Goal: Information Seeking & Learning: Learn about a topic

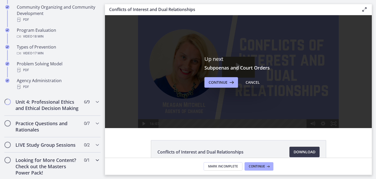
scroll to position [361, 0]
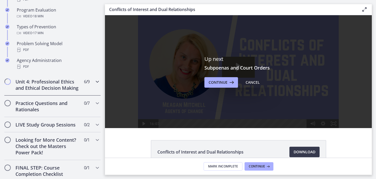
click at [58, 84] on h2 "Unit 4: Professional Ethics and Ethical Decision Making" at bounding box center [47, 85] width 64 height 13
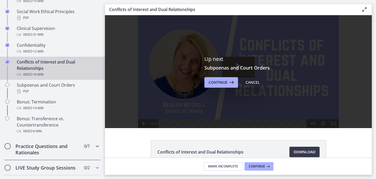
scroll to position [278, 0]
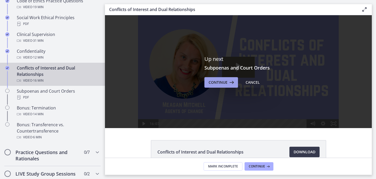
click at [217, 81] on span "Continue" at bounding box center [218, 82] width 19 height 6
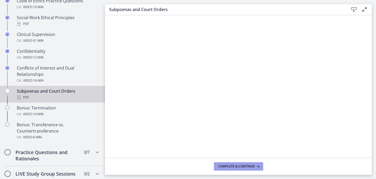
click at [244, 165] on span "Complete & continue" at bounding box center [236, 166] width 37 height 4
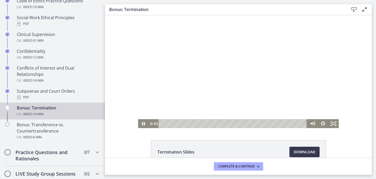
click at [239, 91] on div at bounding box center [238, 71] width 201 height 113
click at [303, 86] on div at bounding box center [238, 71] width 201 height 113
click at [334, 125] on icon "Fullscreen" at bounding box center [333, 123] width 11 height 9
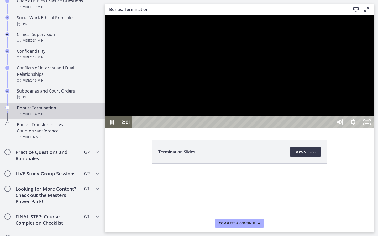
click at [374, 128] on div at bounding box center [239, 71] width 269 height 113
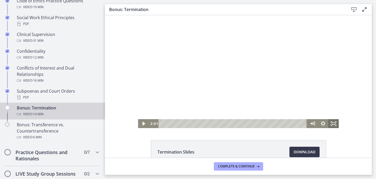
click at [337, 122] on icon "Fullscreen" at bounding box center [333, 123] width 11 height 9
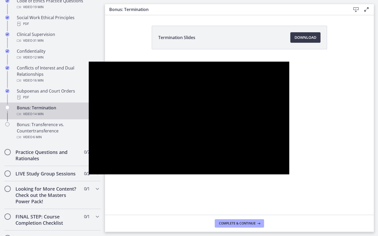
click at [289, 168] on div at bounding box center [189, 118] width 201 height 113
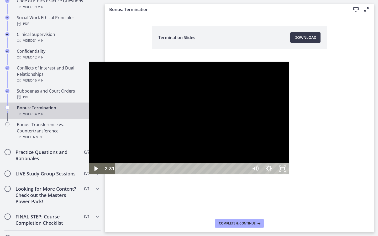
click at [289, 168] on div at bounding box center [189, 118] width 201 height 113
click at [289, 175] on div at bounding box center [189, 118] width 201 height 113
click at [89, 62] on button "Play Video: ctfgpa58fh3s72o17vcg.mp4" at bounding box center [89, 62] width 0 height 0
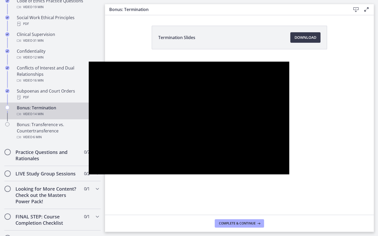
click at [89, 62] on button "Pause: ctfgpa58fh3s72o17vcg.mp4" at bounding box center [89, 62] width 0 height 0
click at [89, 62] on button "Play Video: ctfgpa58fh3s72o17vcg.mp4" at bounding box center [89, 62] width 0 height 0
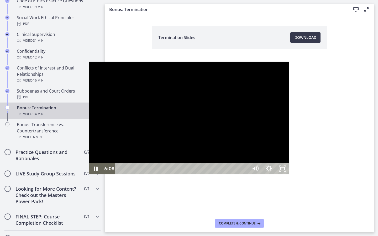
click at [289, 175] on div at bounding box center [189, 118] width 201 height 113
click at [89, 62] on button "Play Video: ctfgpa58fh3s72o17vcg.mp4" at bounding box center [89, 62] width 0 height 0
click at [289, 175] on div at bounding box center [189, 118] width 201 height 113
click at [89, 62] on button "Play Video: ctfgpa58fh3s72o17vcg.mp4" at bounding box center [89, 62] width 0 height 0
click at [289, 175] on div at bounding box center [189, 118] width 201 height 113
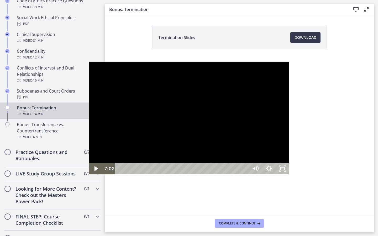
click at [89, 62] on button "Play Video: ctfgpa58fh3s72o17vcg.mp4" at bounding box center [89, 62] width 0 height 0
click at [289, 175] on div at bounding box center [189, 118] width 201 height 113
click at [89, 62] on button "Play Video: ctfgpa58fh3s72o17vcg.mp4" at bounding box center [89, 62] width 0 height 0
click at [232, 175] on div "9:08" at bounding box center [182, 169] width 125 height 12
click at [236, 175] on div "9:18" at bounding box center [182, 169] width 125 height 12
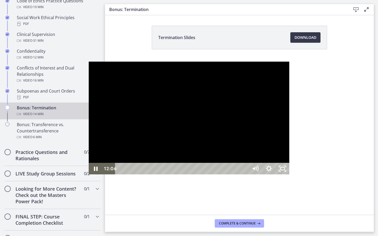
click at [289, 175] on div at bounding box center [189, 118] width 201 height 113
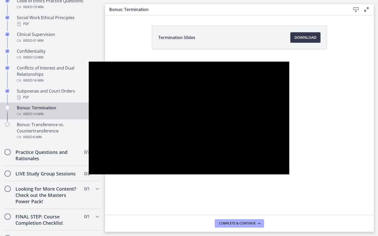
click at [89, 62] on button "Play Video: ctfgpa58fh3s72o17vcg.mp4" at bounding box center [89, 62] width 0 height 0
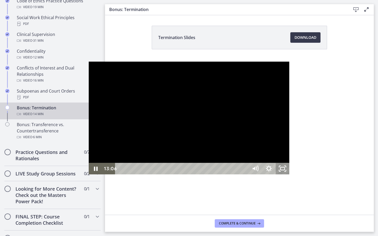
click at [285, 170] on rect "Unfullscreen" at bounding box center [282, 169] width 4 height 3
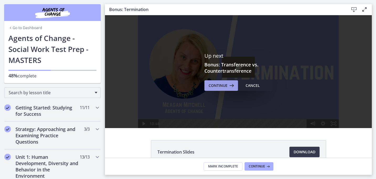
click at [230, 83] on icon at bounding box center [231, 85] width 7 height 6
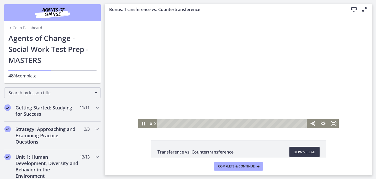
click at [217, 93] on div at bounding box center [238, 71] width 201 height 113
click at [336, 124] on icon "Fullscreen" at bounding box center [333, 123] width 11 height 9
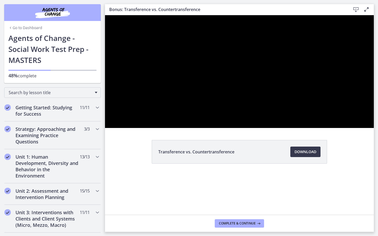
click at [360, 117] on button "Unfullscreen" at bounding box center [367, 123] width 14 height 12
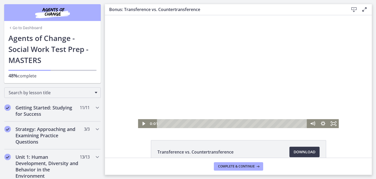
click at [271, 50] on div at bounding box center [238, 71] width 201 height 113
click at [338, 124] on icon "Fullscreen" at bounding box center [333, 123] width 13 height 11
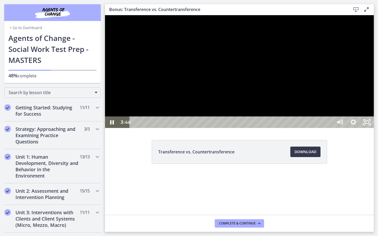
click at [374, 128] on div at bounding box center [239, 71] width 269 height 113
click at [105, 15] on button "Play Video: ctfgtlmqvn4c72r5t72g.mp4" at bounding box center [105, 15] width 0 height 0
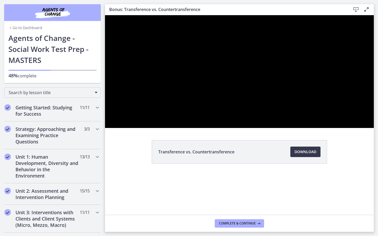
click at [105, 15] on button "Pause: ctfgtlmqvn4c72r5t72g.mp4" at bounding box center [105, 15] width 0 height 0
click at [105, 15] on button "Play Video: ctfgtlmqvn4c72r5t72g.mp4" at bounding box center [105, 15] width 0 height 0
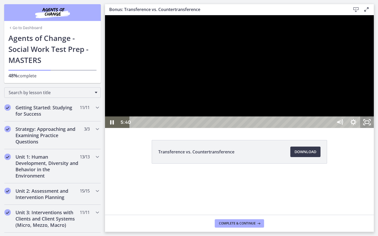
click at [374, 128] on icon "Unfullscreen" at bounding box center [367, 123] width 14 height 12
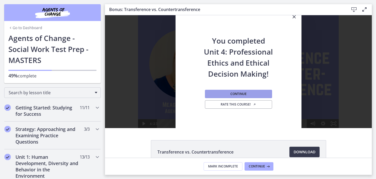
click at [252, 93] on button "Continue" at bounding box center [238, 94] width 67 height 8
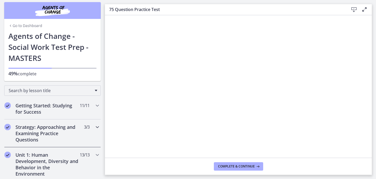
scroll to position [6, 0]
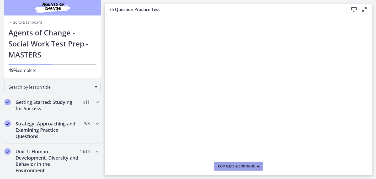
click at [250, 164] on span "Complete & continue" at bounding box center [236, 166] width 37 height 4
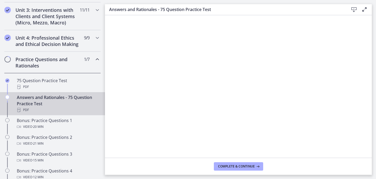
scroll to position [233, 0]
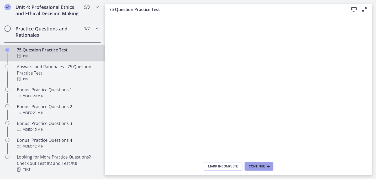
click at [259, 167] on span "Continue" at bounding box center [257, 166] width 16 height 4
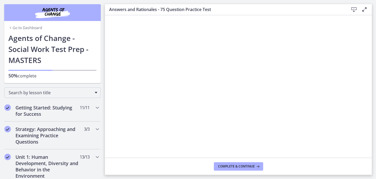
scroll to position [233, 0]
